Goal: Information Seeking & Learning: Learn about a topic

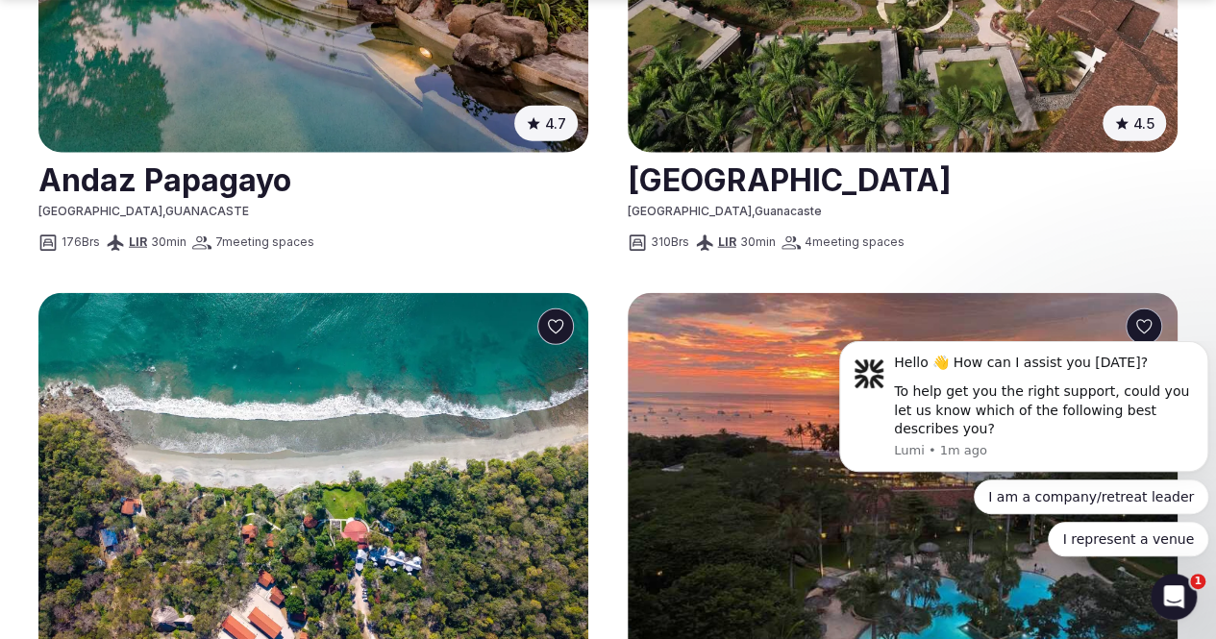
scroll to position [2402, 0]
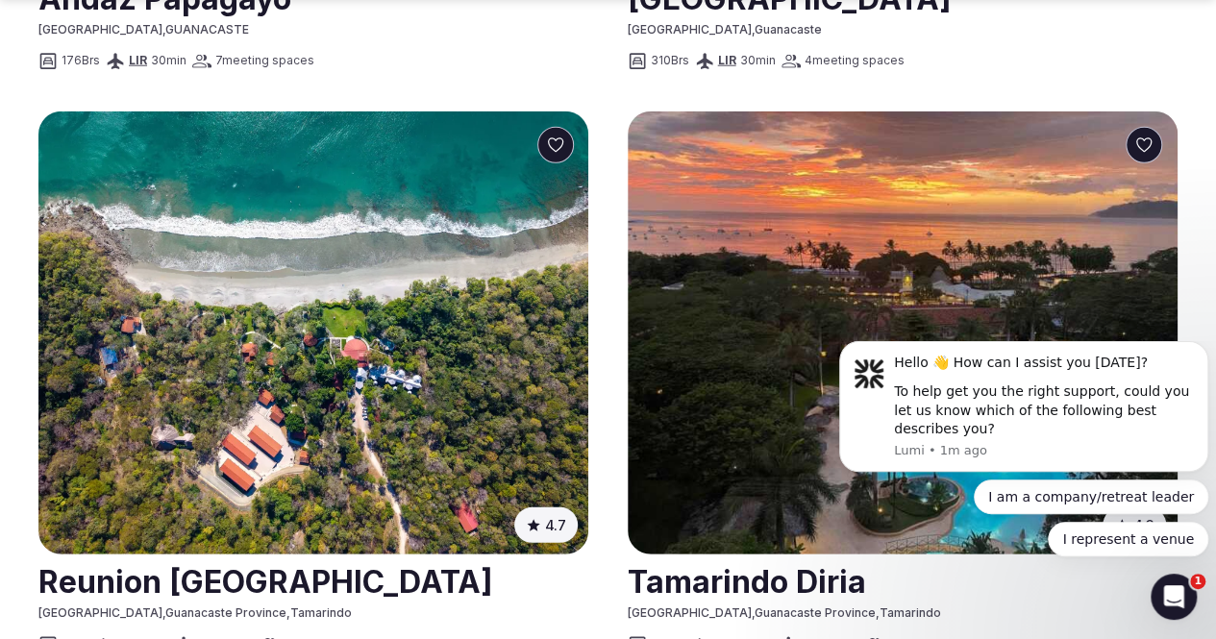
click at [1170, 314] on section "Discover the Best Retreat Venues in Costa Rica Find your perfect venue Corporat…" at bounding box center [608, 329] width 1216 height 5349
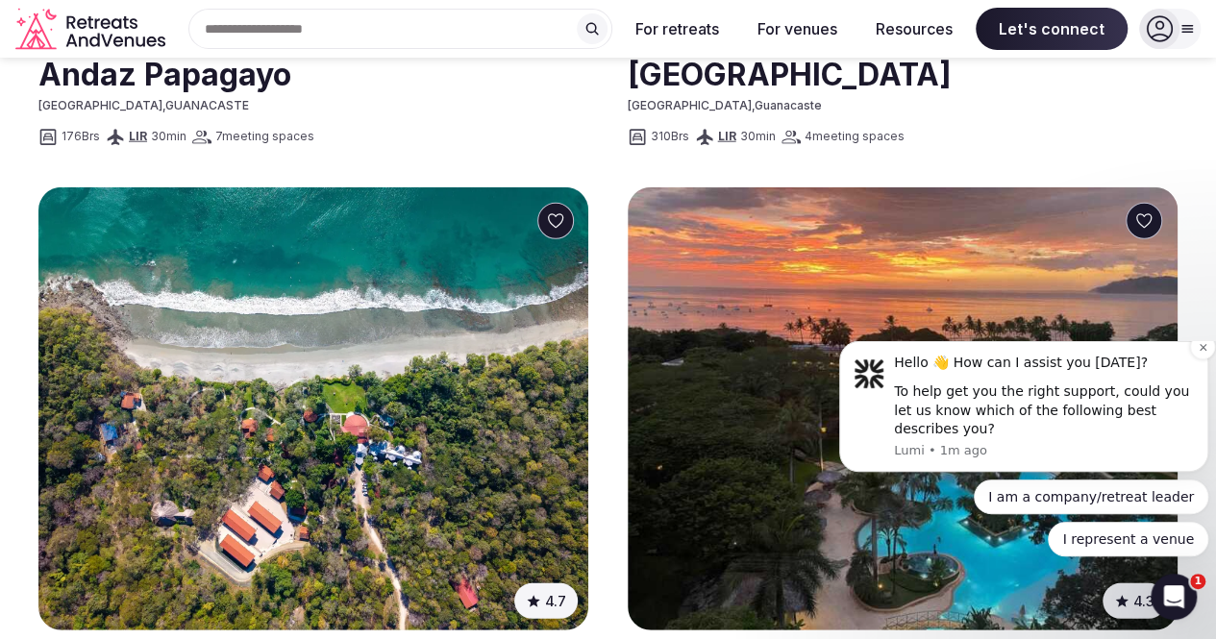
scroll to position [2210, 0]
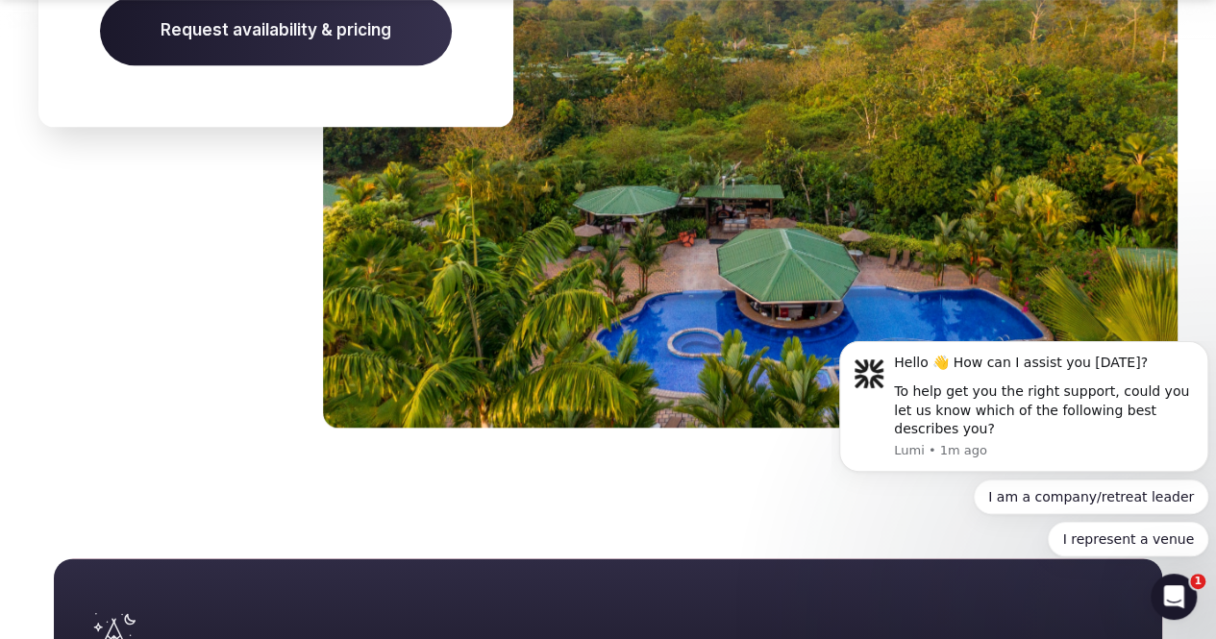
scroll to position [8456, 0]
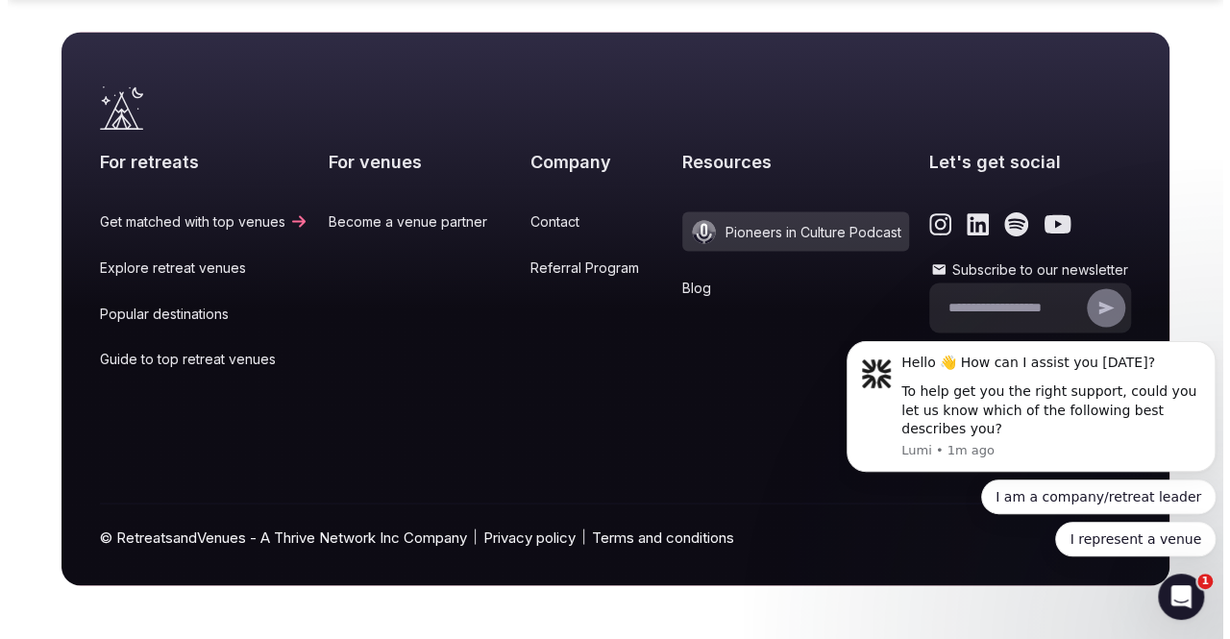
scroll to position [9225, 0]
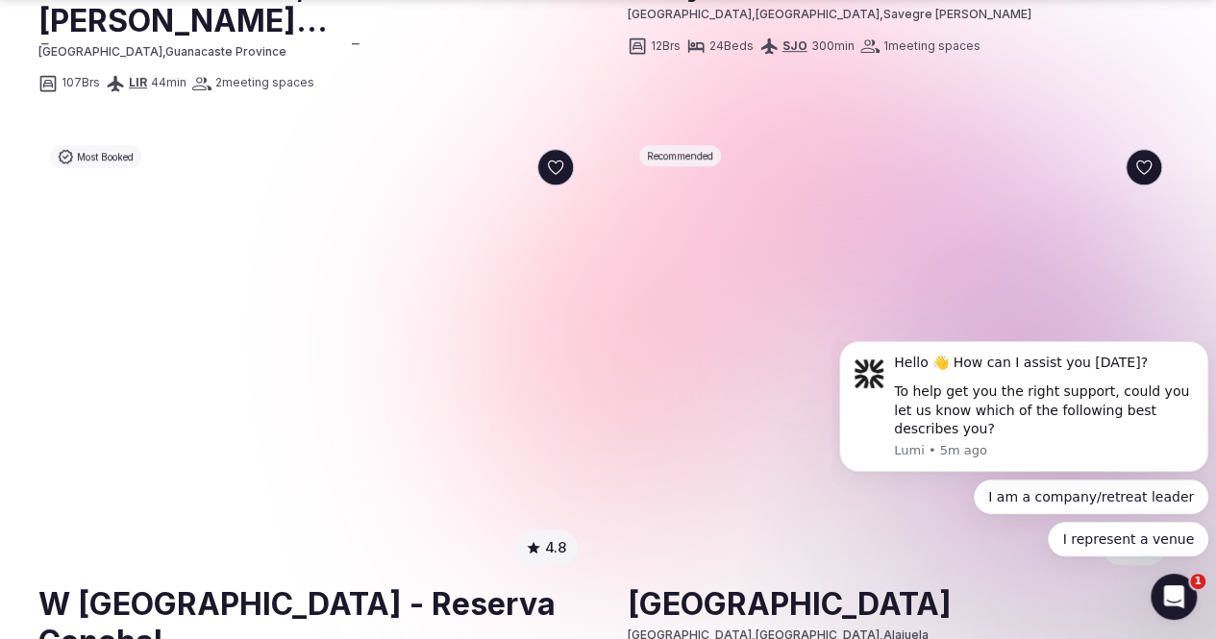
scroll to position [4228, 0]
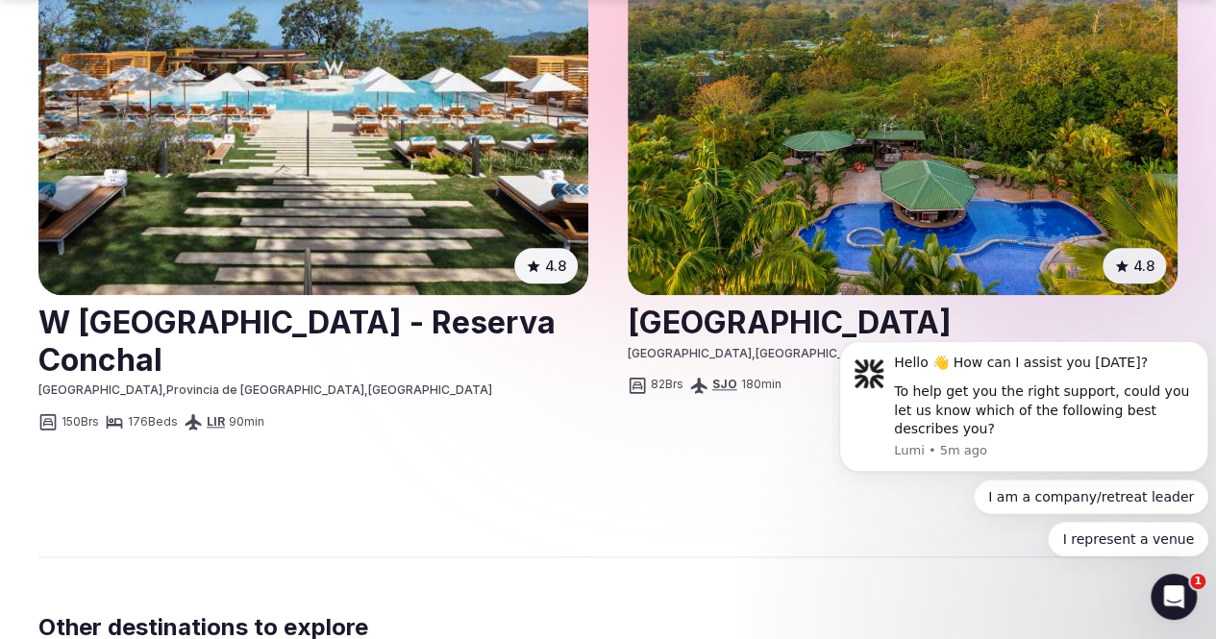
scroll to position [4516, 0]
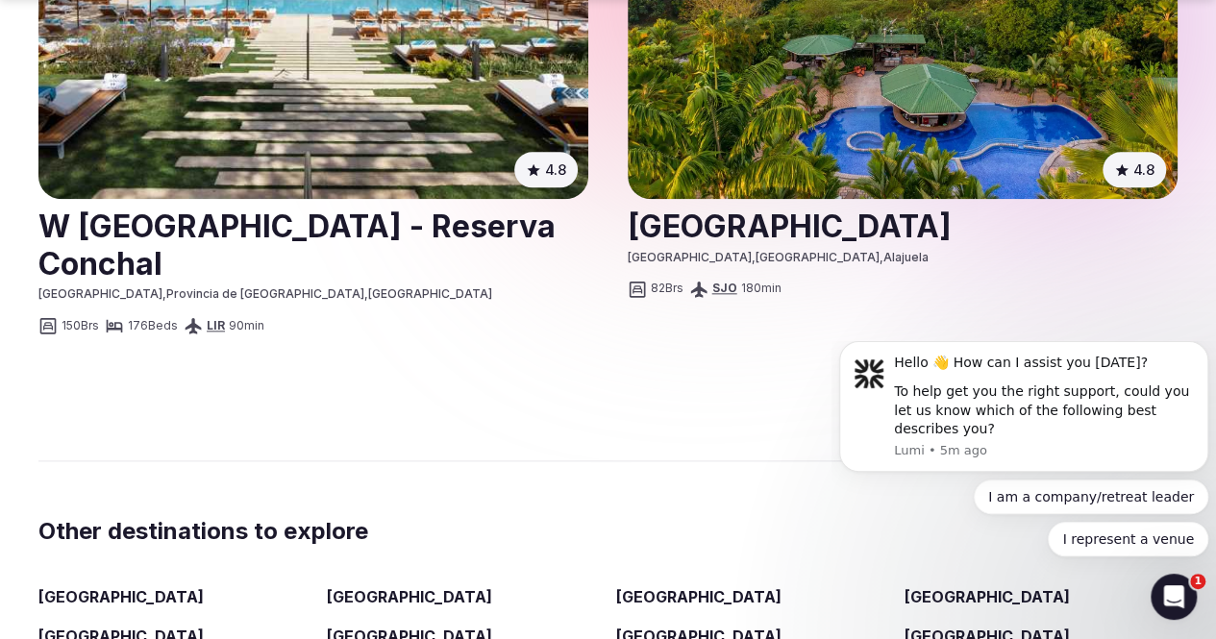
scroll to position [4612, 0]
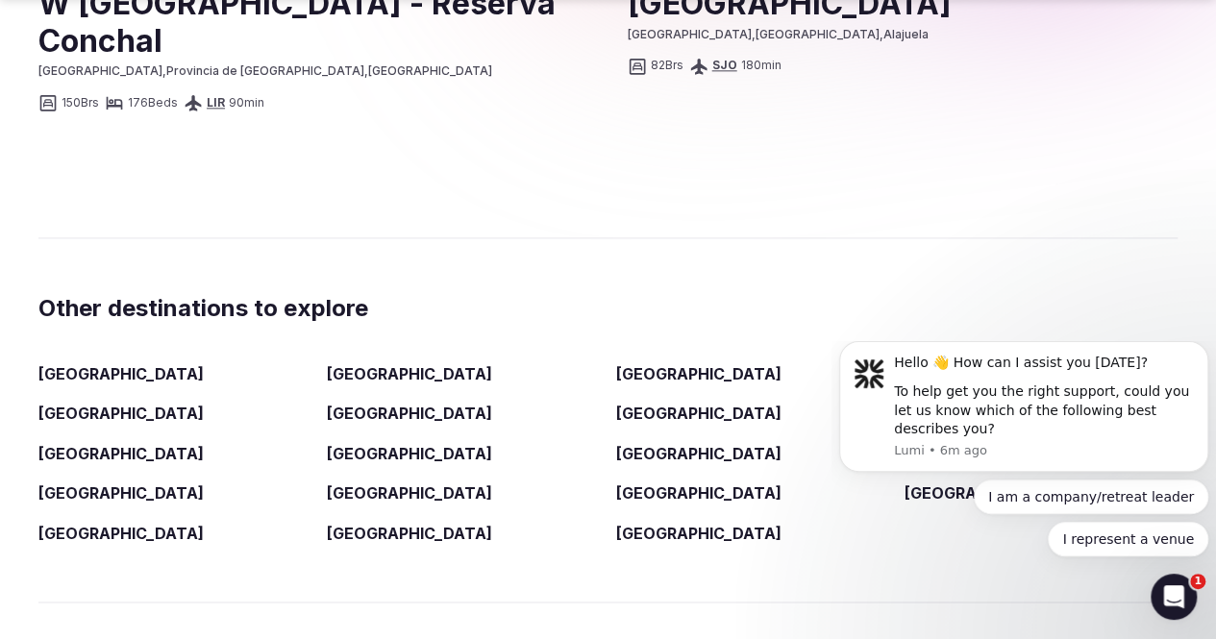
click html "Hello 👋 How can I assist you today? To help get you the right support, could yo…"
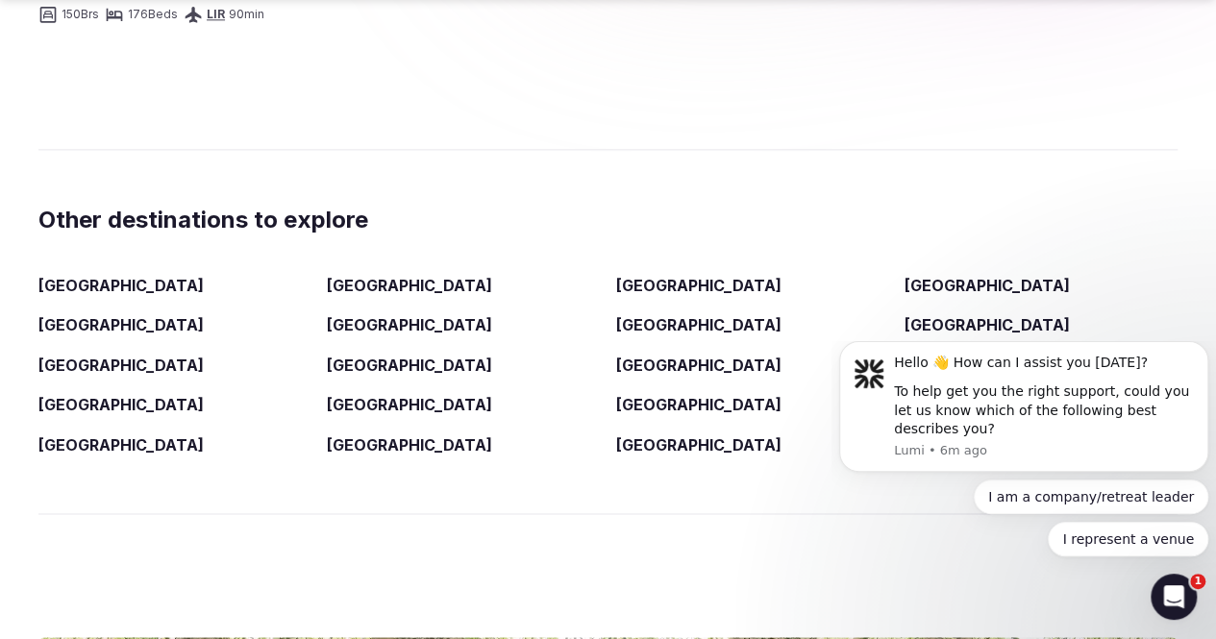
scroll to position [4997, 0]
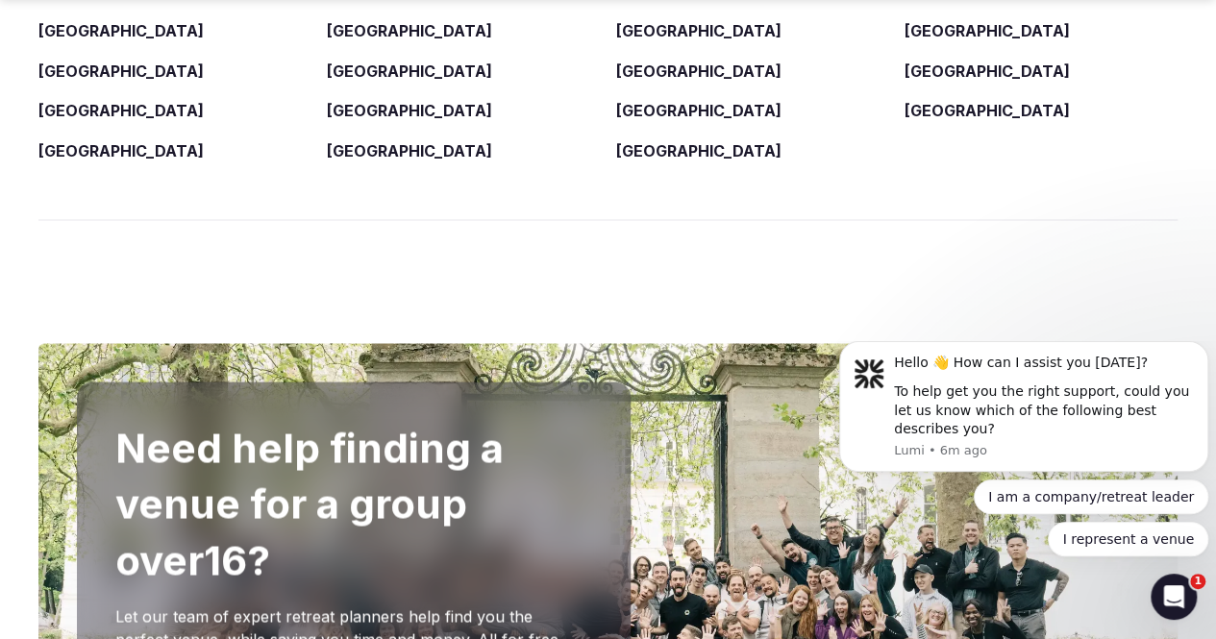
scroll to position [5189, 0]
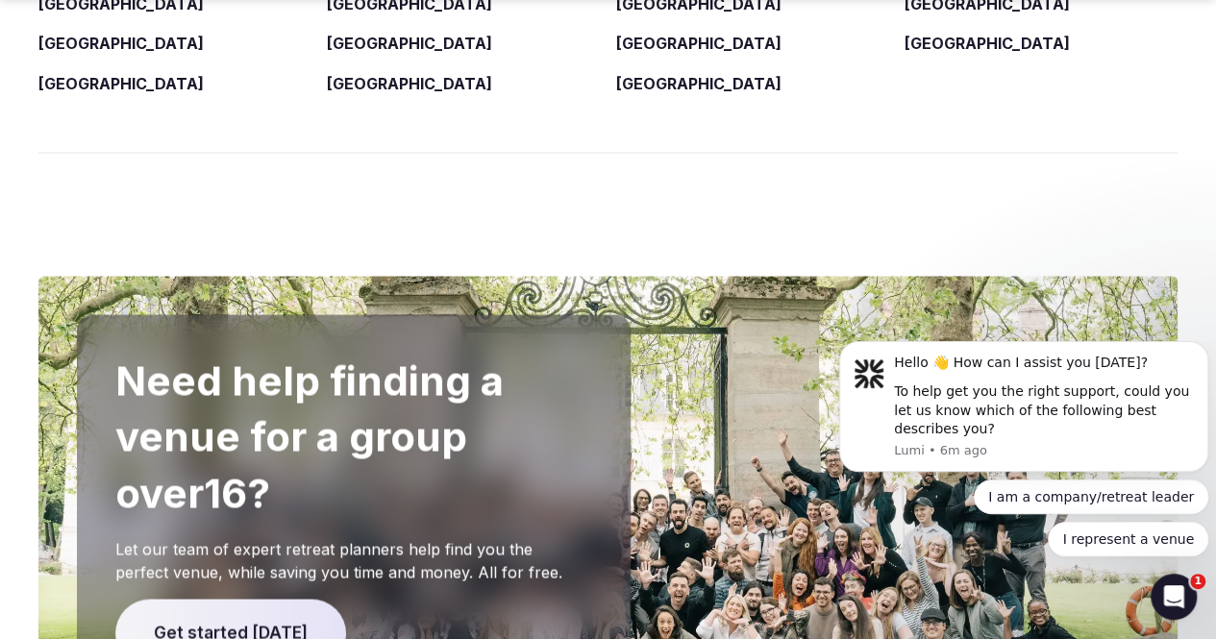
scroll to position [5381, 0]
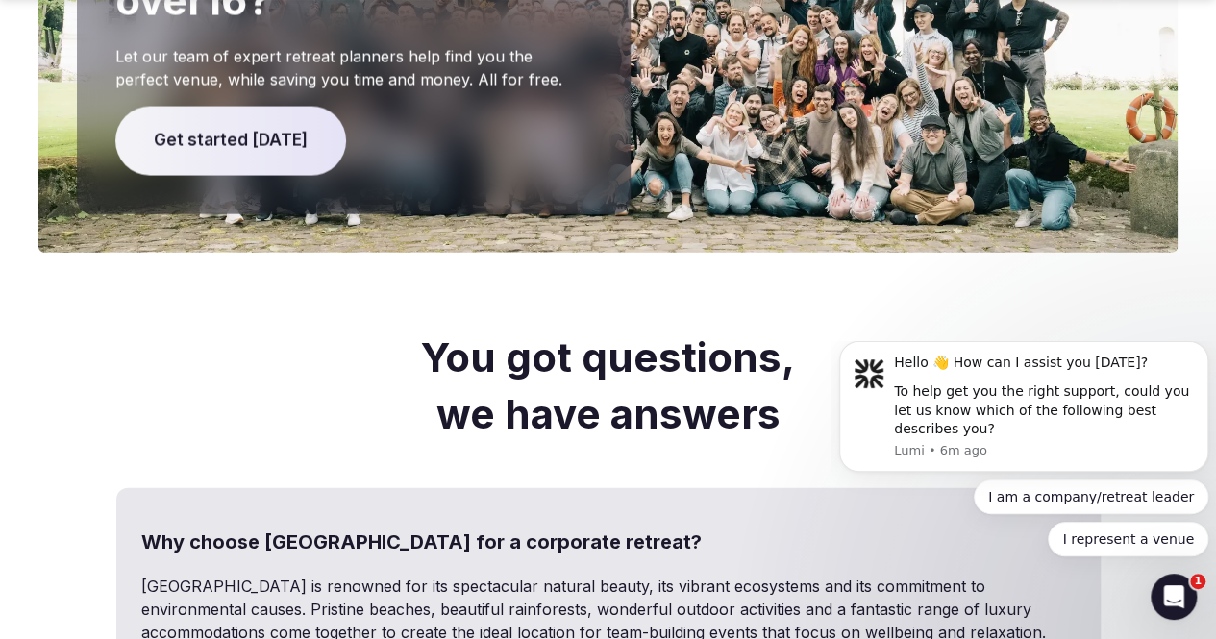
scroll to position [5765, 0]
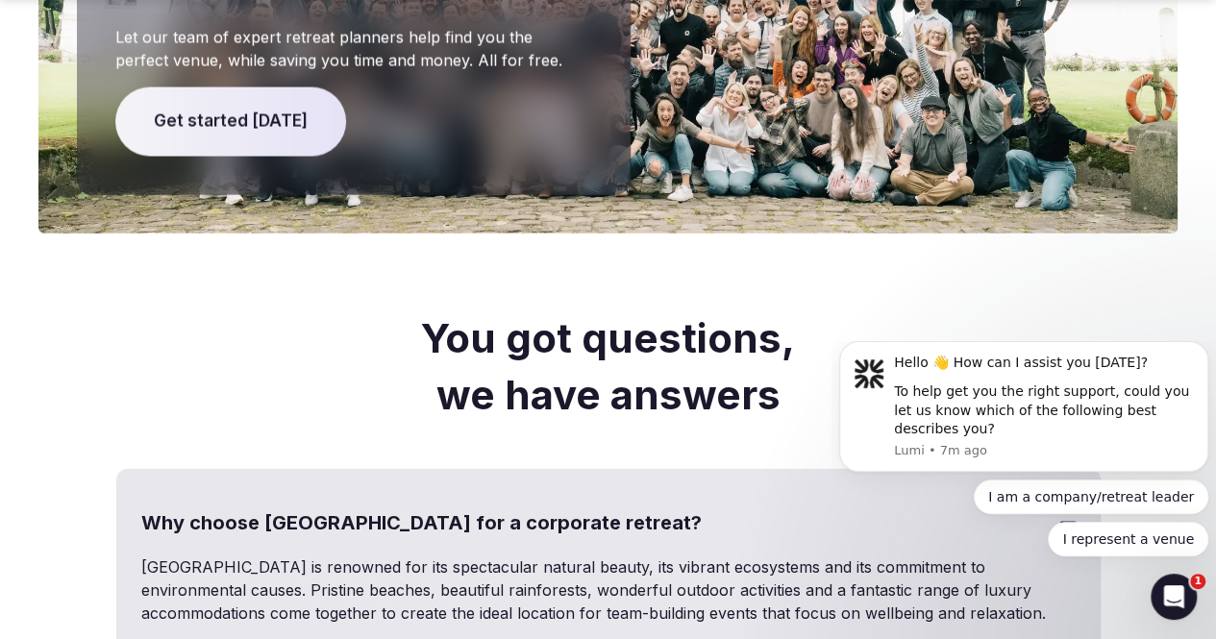
click html "Hello 👋 How can I assist you today? To help get you the right support, could yo…"
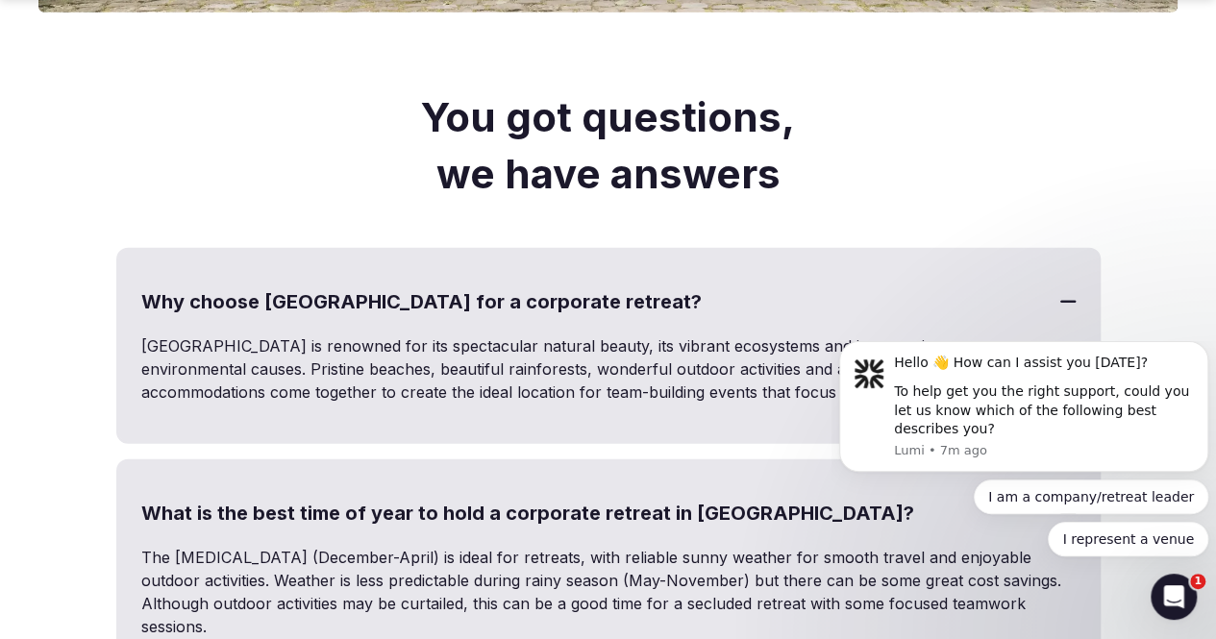
scroll to position [6054, 0]
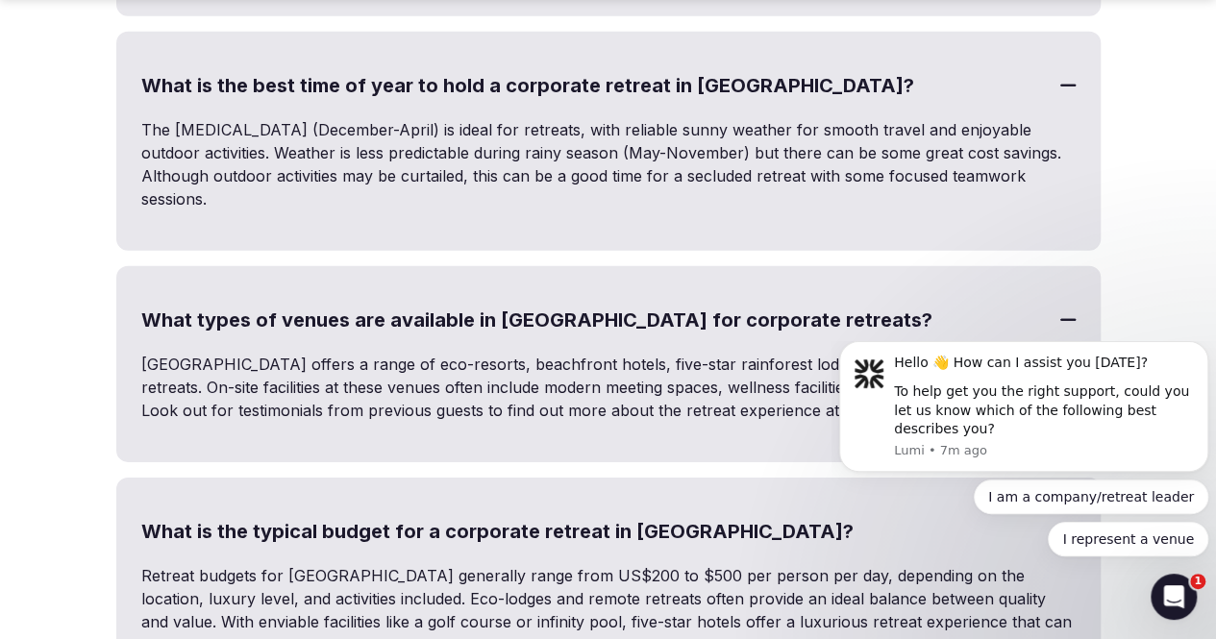
scroll to position [6438, 0]
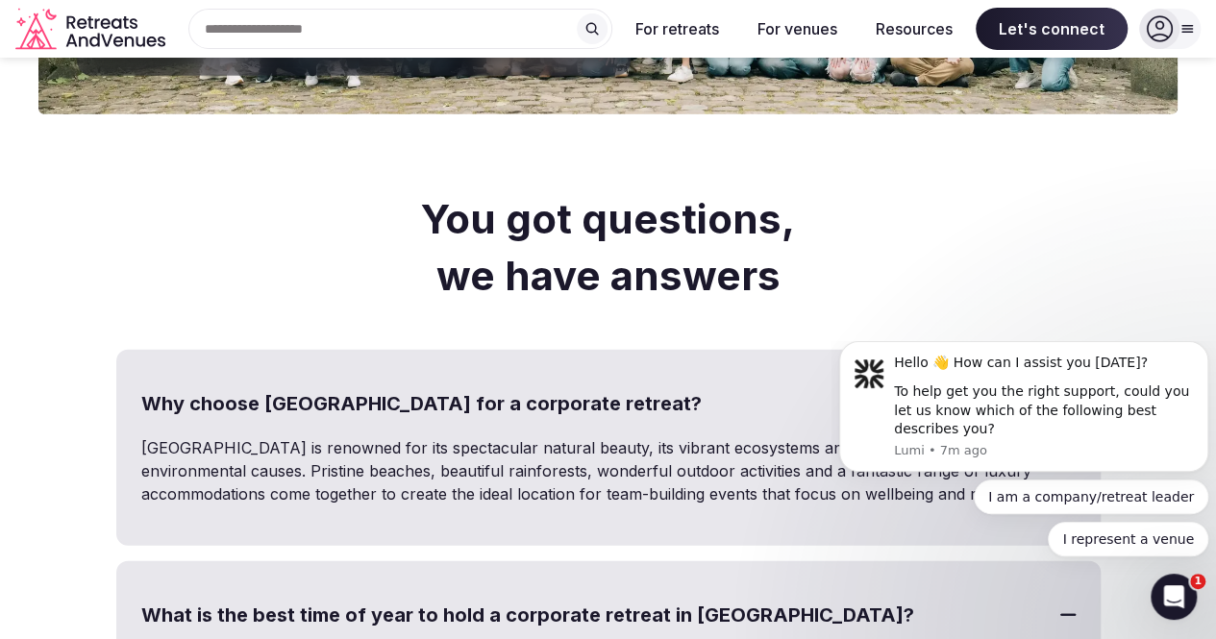
scroll to position [5669, 0]
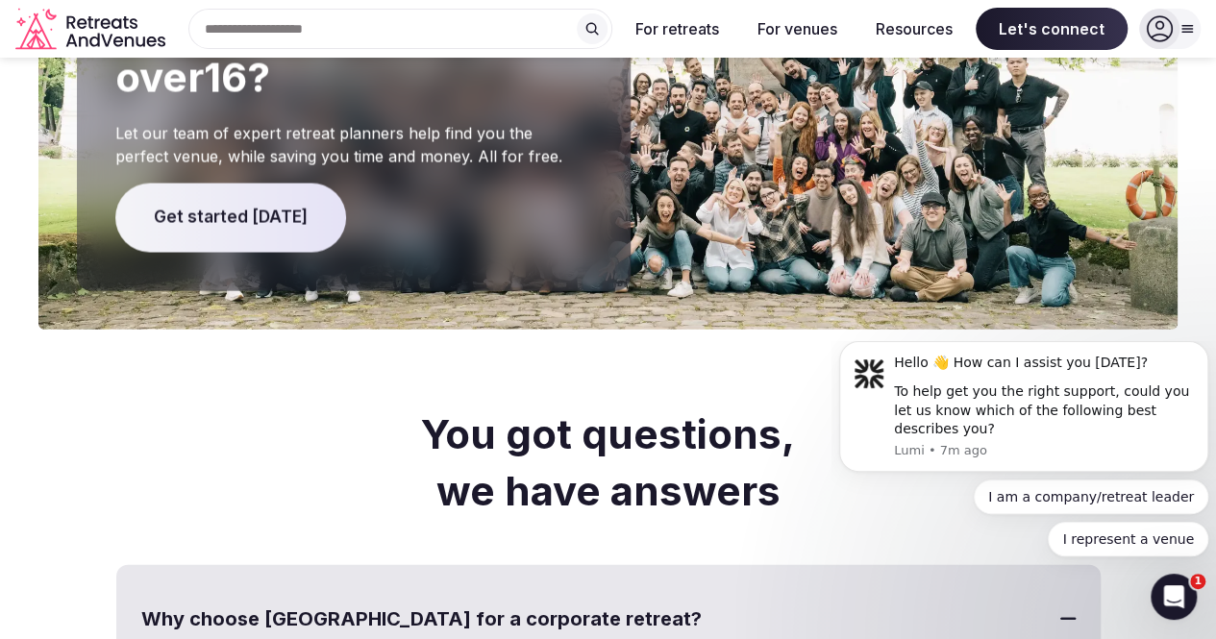
drag, startPoint x: 148, startPoint y: 109, endPoint x: 867, endPoint y: 324, distance: 750.3
copy div "What are the best regions in Costa Rica for corporate retreats? The retreat exp…"
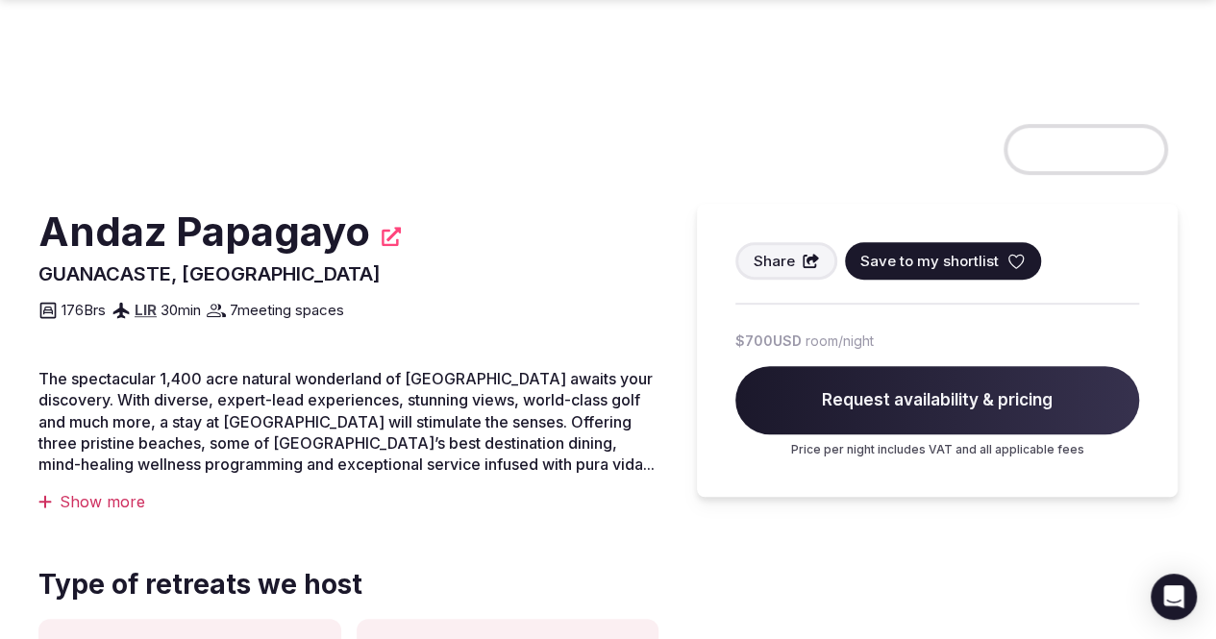
scroll to position [384, 0]
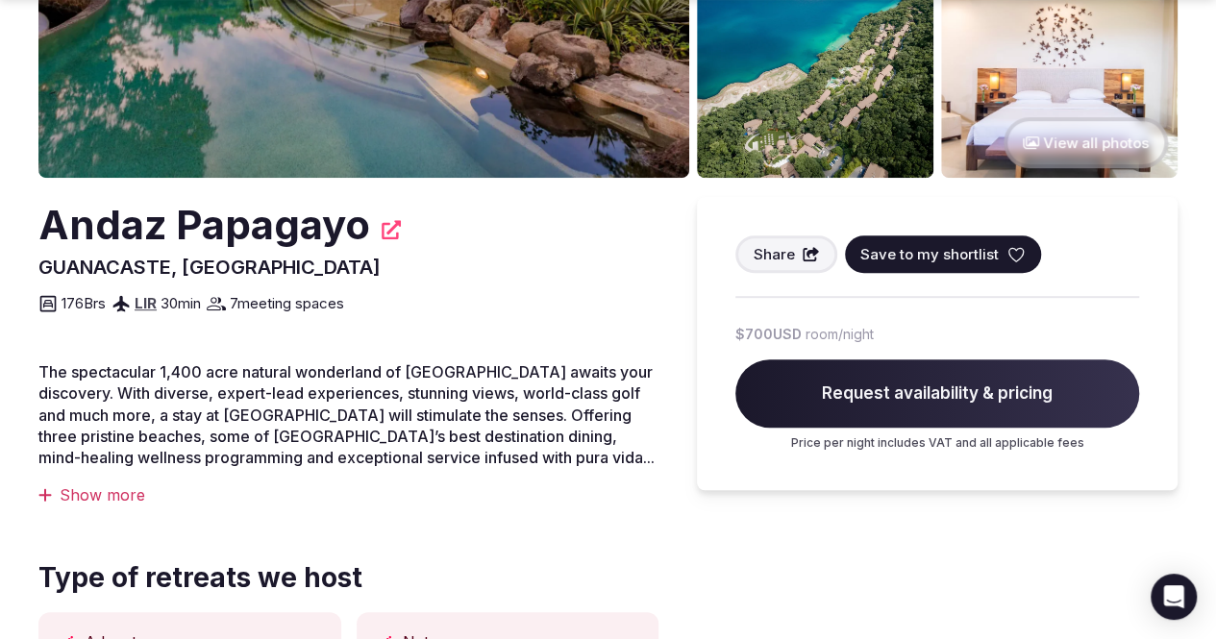
click at [146, 505] on div "Show more" at bounding box center [348, 494] width 620 height 21
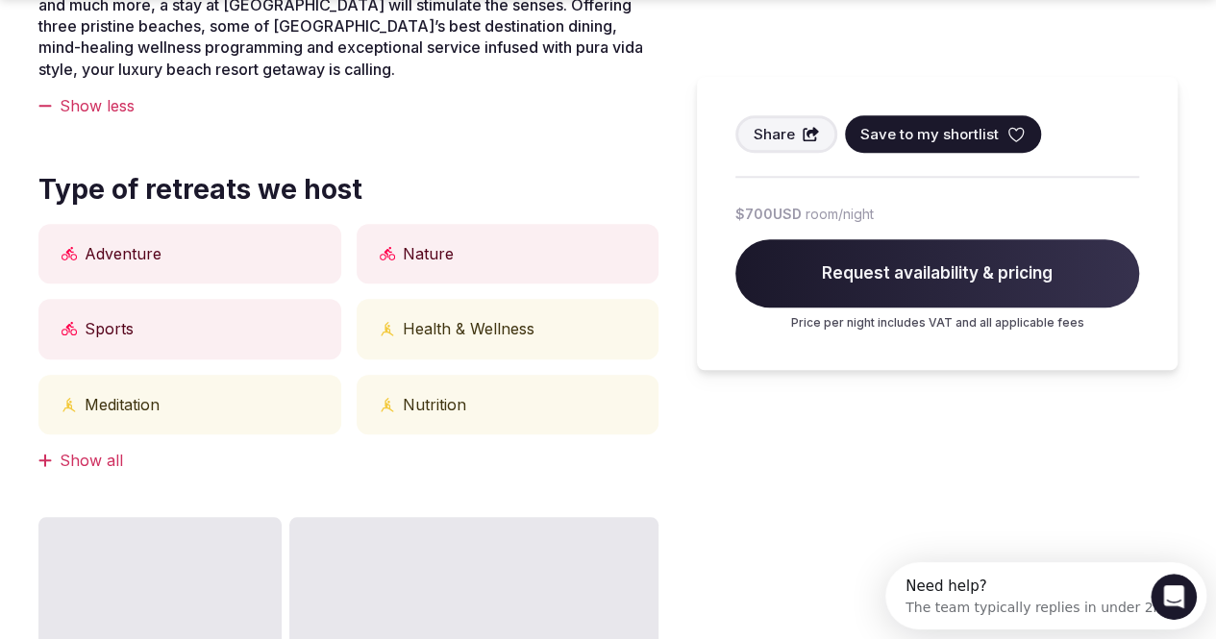
scroll to position [961, 0]
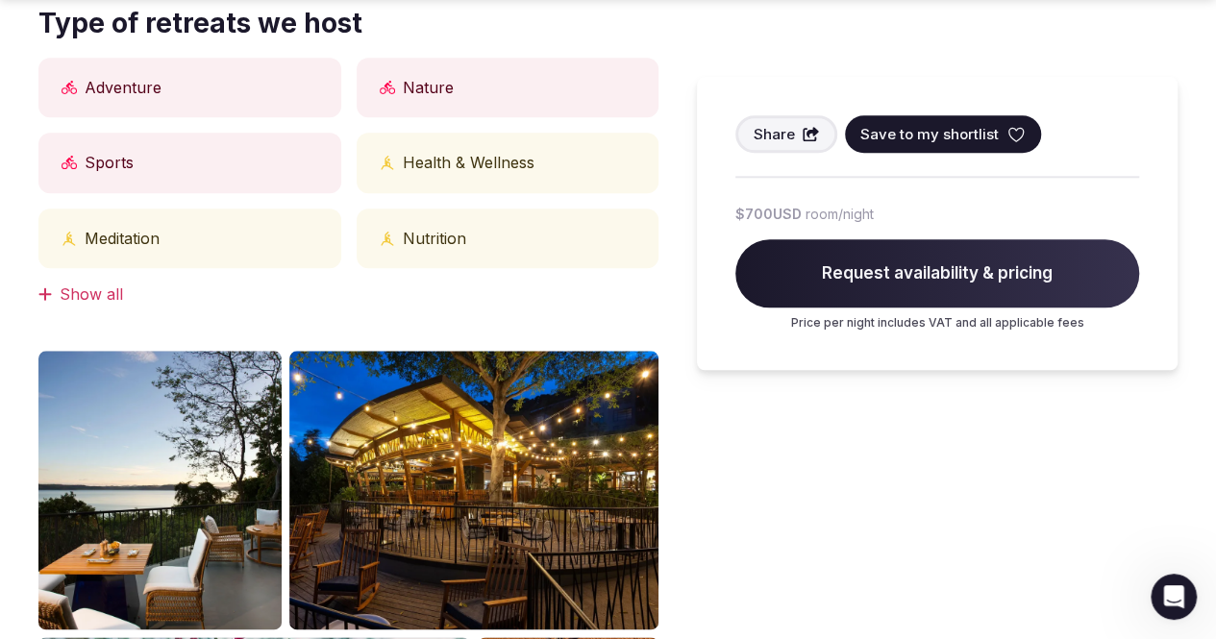
click at [121, 305] on div "Show all" at bounding box center [348, 293] width 620 height 21
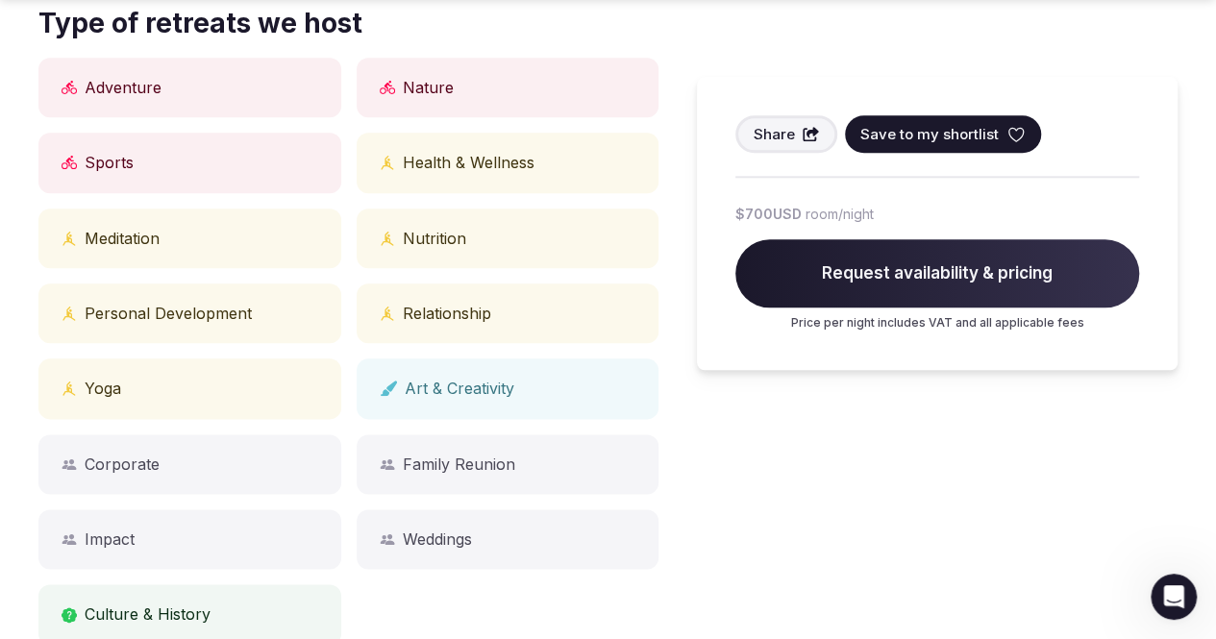
click at [185, 489] on div "Corporate" at bounding box center [189, 464] width 303 height 60
click at [161, 482] on div "Corporate" at bounding box center [189, 464] width 303 height 60
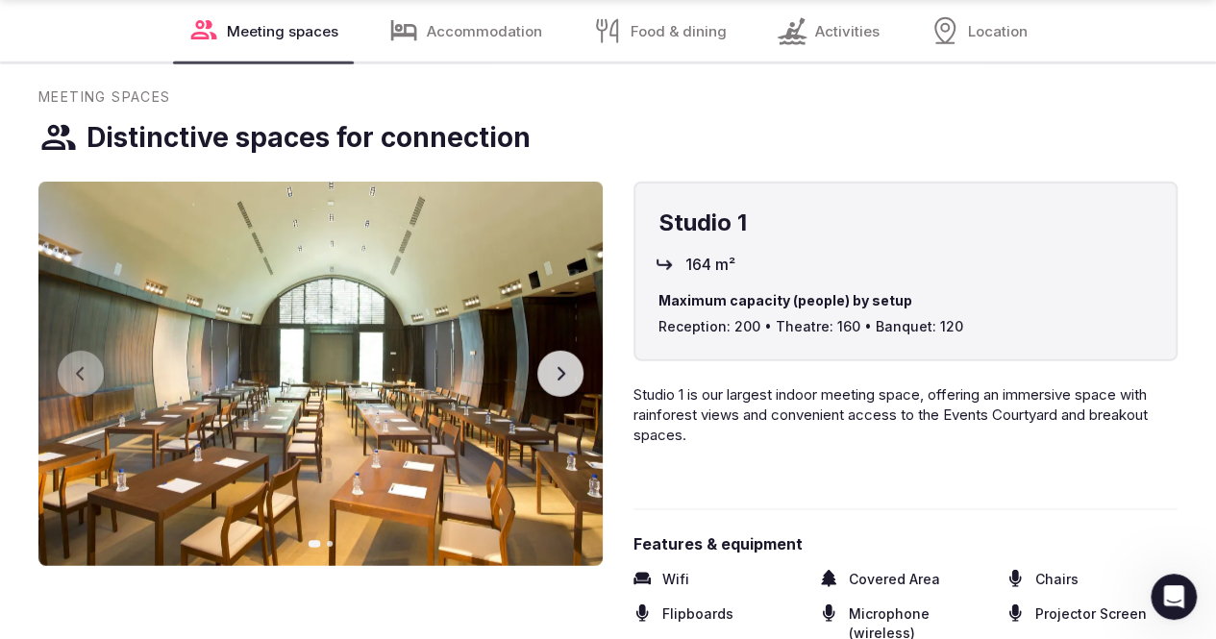
scroll to position [2594, 0]
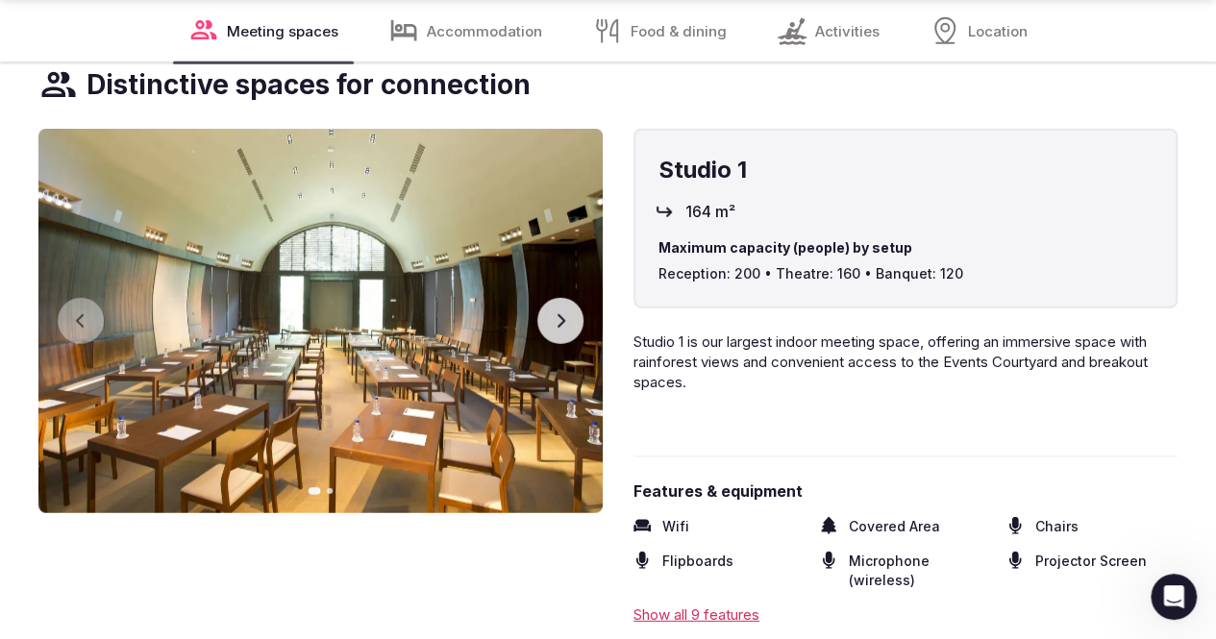
click at [568, 329] on icon "button" at bounding box center [560, 320] width 15 height 15
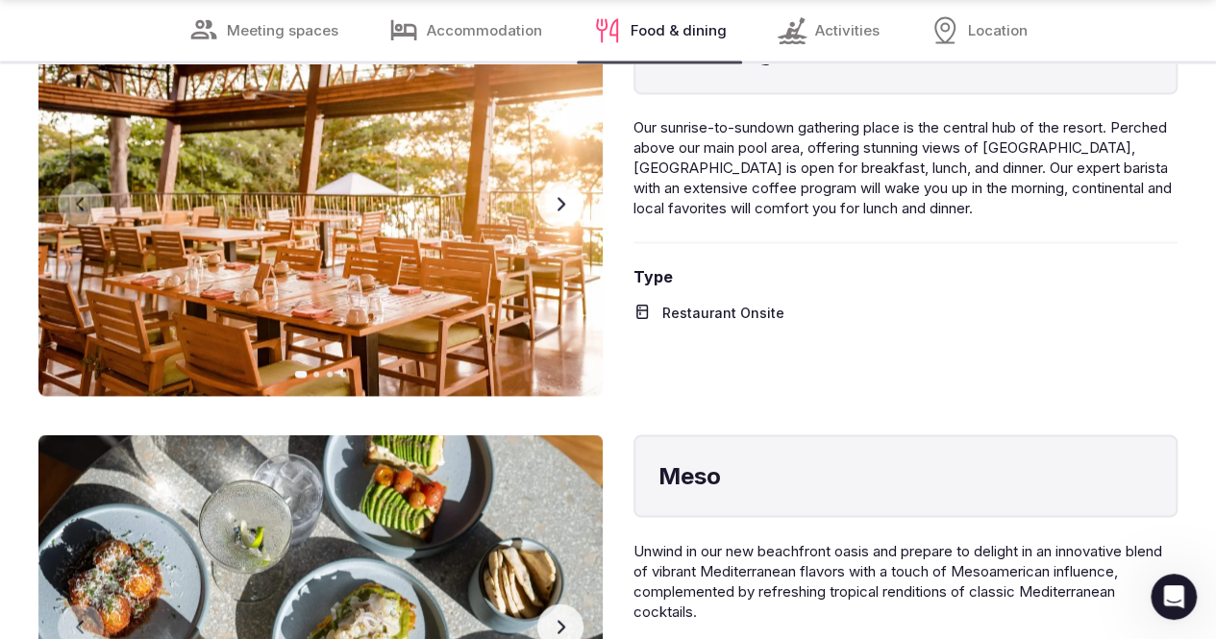
scroll to position [8840, 0]
